Goal: Task Accomplishment & Management: Use online tool/utility

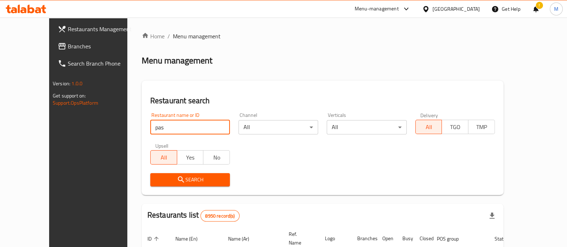
type input "Pasta Foundry"
click button "Search" at bounding box center [190, 179] width 80 height 13
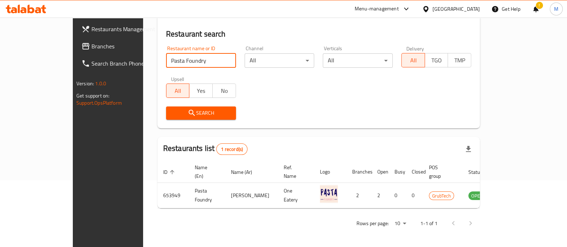
scroll to position [58, 0]
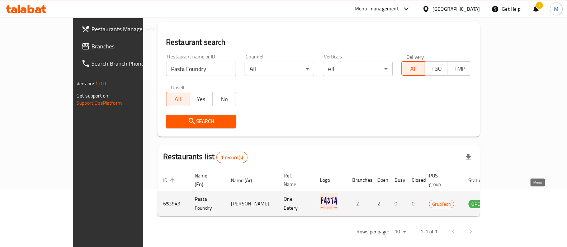
click at [514, 199] on icon "enhanced table" at bounding box center [510, 203] width 9 height 9
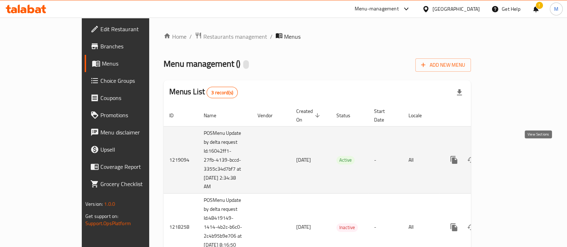
click at [514, 151] on link "enhanced table" at bounding box center [505, 159] width 17 height 17
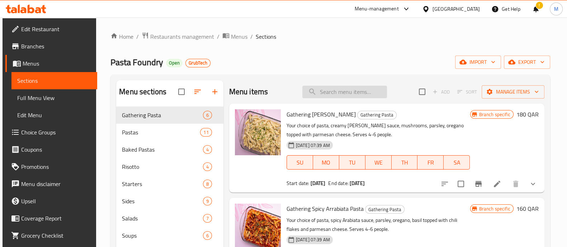
click at [325, 91] on input "search" at bounding box center [344, 92] width 85 height 13
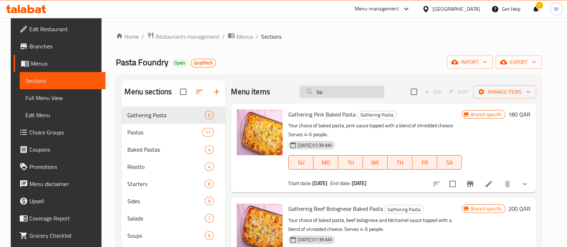
type input "b"
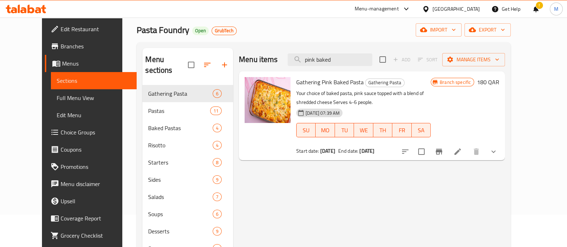
scroll to position [44, 0]
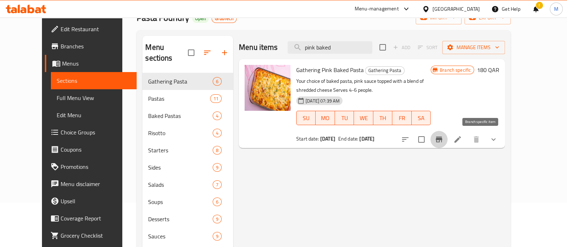
click at [442, 138] on icon "Branch-specific-item" at bounding box center [438, 140] width 6 height 6
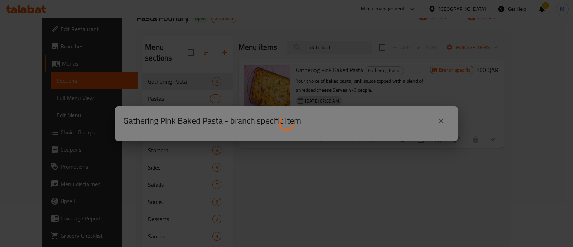
drag, startPoint x: 453, startPoint y: 118, endPoint x: 447, endPoint y: 118, distance: 6.8
click at [452, 118] on div at bounding box center [286, 123] width 573 height 247
click at [447, 118] on div at bounding box center [286, 123] width 573 height 247
click at [428, 129] on div at bounding box center [286, 123] width 573 height 247
drag, startPoint x: 437, startPoint y: 124, endPoint x: 439, endPoint y: 119, distance: 5.7
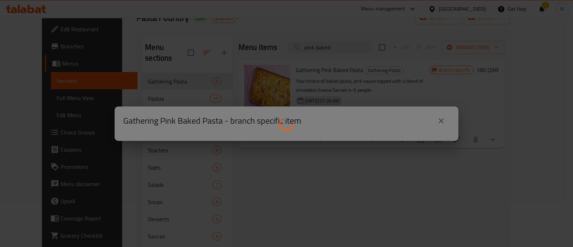
click at [437, 124] on div at bounding box center [286, 123] width 573 height 247
click at [439, 119] on div at bounding box center [286, 123] width 573 height 247
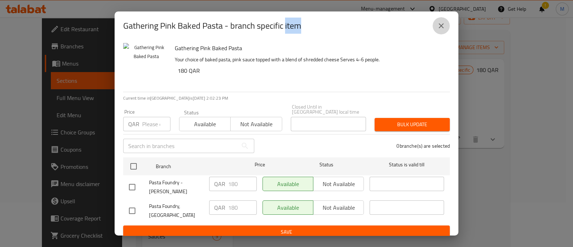
drag, startPoint x: 435, startPoint y: 30, endPoint x: 430, endPoint y: 34, distance: 5.9
click at [435, 30] on button "close" at bounding box center [441, 25] width 17 height 17
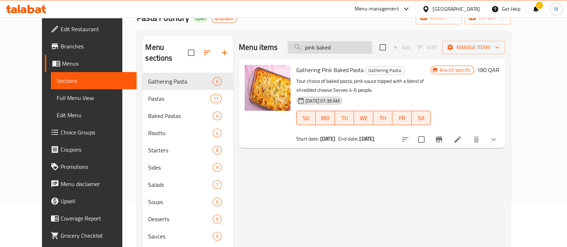
click at [353, 44] on input "pink baked" at bounding box center [329, 47] width 85 height 13
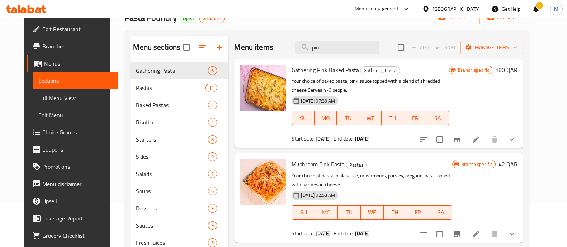
type input "p"
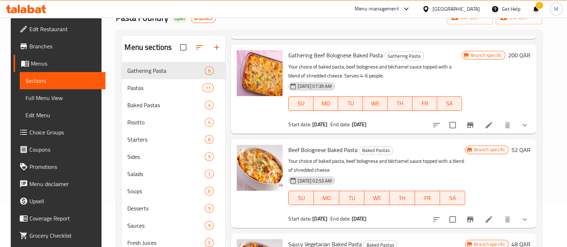
scroll to position [134, 0]
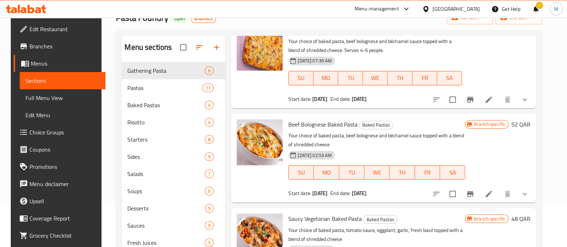
type input "baked pasta"
drag, startPoint x: 294, startPoint y: 126, endPoint x: 343, endPoint y: 121, distance: 49.7
click at [343, 121] on span "Beef Bolognese Baked Pasta" at bounding box center [322, 124] width 69 height 11
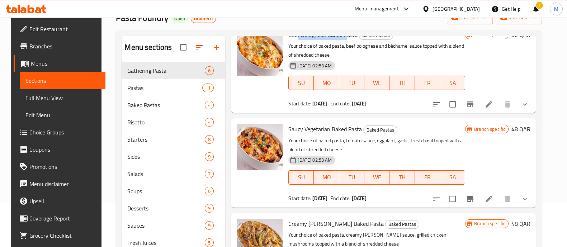
scroll to position [243, 0]
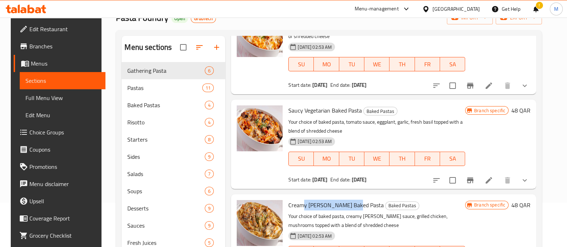
drag, startPoint x: 336, startPoint y: 202, endPoint x: 349, endPoint y: 201, distance: 13.6
click at [349, 202] on span "Creamy [PERSON_NAME] Baked Pasta" at bounding box center [335, 205] width 95 height 11
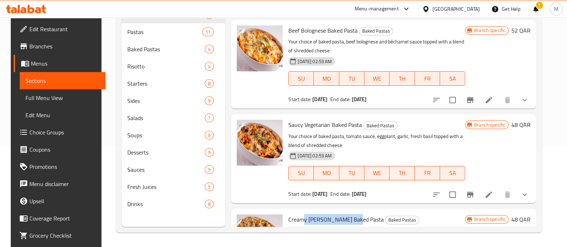
scroll to position [153, 0]
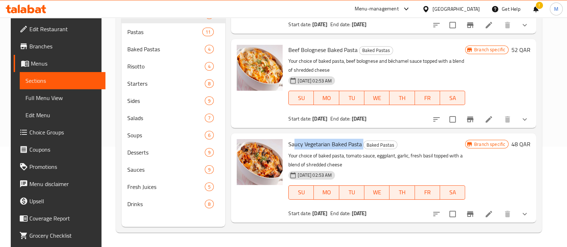
drag, startPoint x: 290, startPoint y: 142, endPoint x: 362, endPoint y: 137, distance: 72.2
click at [361, 139] on h6 "Saucy Vegetarian Baked Pasta Baked Pastas" at bounding box center [376, 144] width 177 height 10
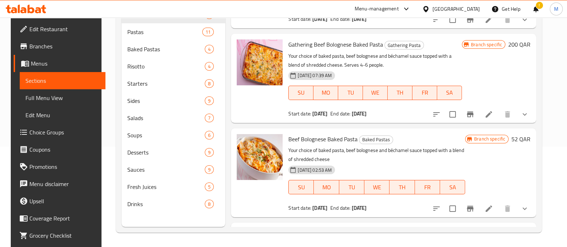
scroll to position [63, 0]
drag, startPoint x: 288, startPoint y: 136, endPoint x: 358, endPoint y: 137, distance: 69.5
click at [358, 137] on h6 "Beef Bolognese Baked Pasta Baked Pastas" at bounding box center [376, 139] width 177 height 10
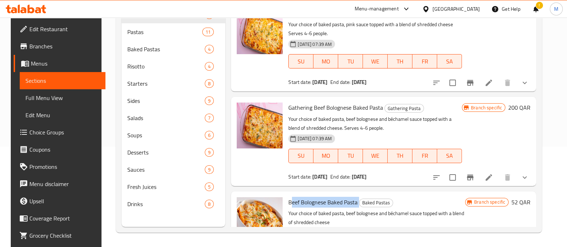
scroll to position [0, 0]
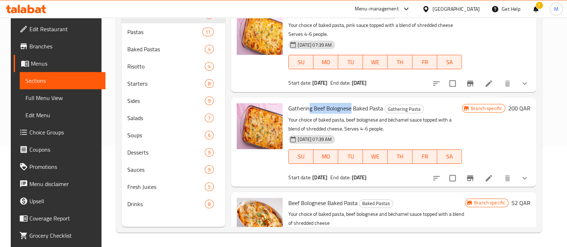
drag, startPoint x: 314, startPoint y: 111, endPoint x: 348, endPoint y: 110, distance: 34.8
click at [348, 110] on span "Gathering Beef Bolognese Baked Pasta" at bounding box center [335, 108] width 95 height 11
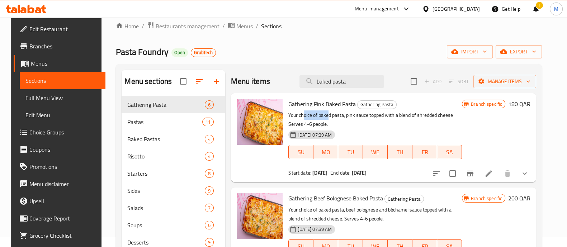
drag, startPoint x: 304, startPoint y: 110, endPoint x: 330, endPoint y: 110, distance: 26.2
click at [330, 112] on p "Your choice of baked pasta, pink sauce topped with a blend of shredded cheese S…" at bounding box center [374, 120] width 173 height 18
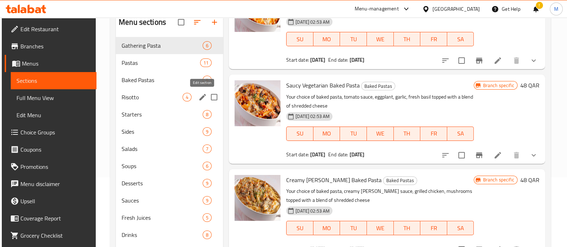
scroll to position [56, 0]
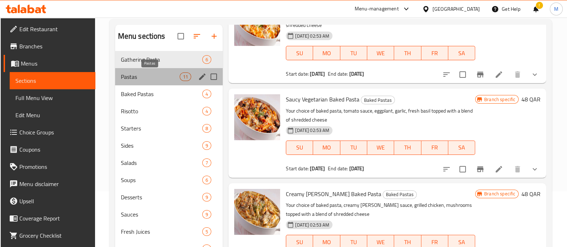
click at [158, 80] on span "Pastas" at bounding box center [150, 76] width 59 height 9
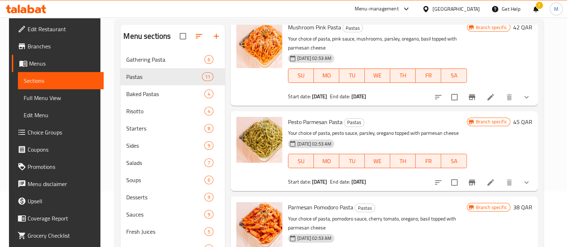
scroll to position [153, 0]
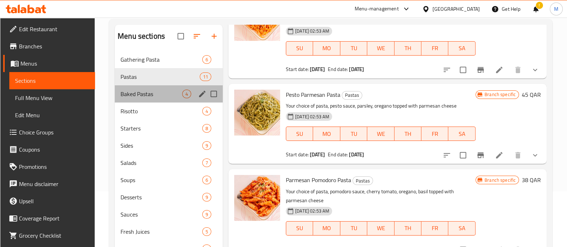
click at [147, 101] on div "Baked Pastas 4" at bounding box center [169, 93] width 108 height 17
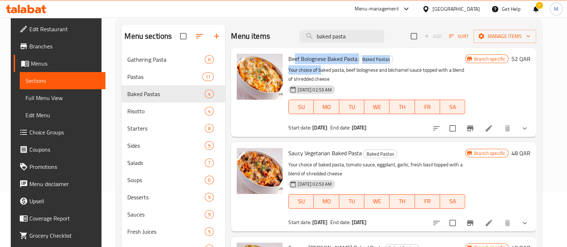
drag, startPoint x: 291, startPoint y: 58, endPoint x: 319, endPoint y: 65, distance: 28.6
click at [319, 65] on div "Beef Bolognese Baked Pasta Baked Pastas Your choice of baked pasta, beef bologn…" at bounding box center [376, 92] width 182 height 83
click at [304, 153] on span "Saucy Vegetarian Baked Pasta" at bounding box center [324, 153] width 73 height 11
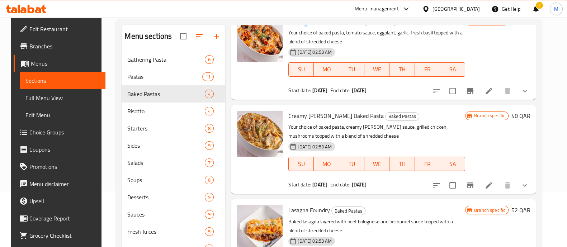
scroll to position [134, 0]
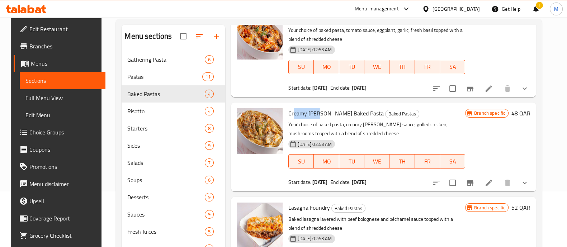
drag, startPoint x: 292, startPoint y: 108, endPoint x: 324, endPoint y: 118, distance: 33.3
click at [324, 118] on span "Creamy [PERSON_NAME] Baked Pasta" at bounding box center [335, 113] width 95 height 11
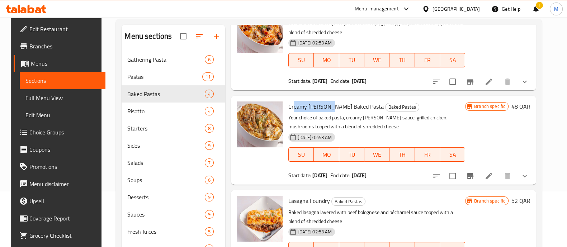
scroll to position [148, 0]
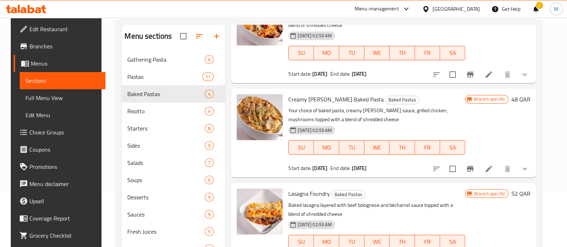
click at [300, 196] on span "Lasagna Foundry" at bounding box center [309, 193] width 42 height 11
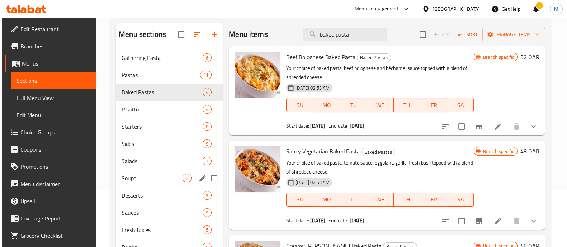
scroll to position [0, 0]
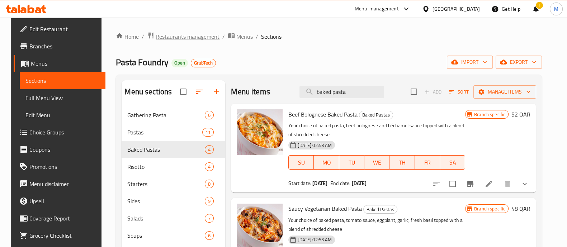
click at [184, 32] on span "Restaurants management" at bounding box center [188, 36] width 64 height 9
